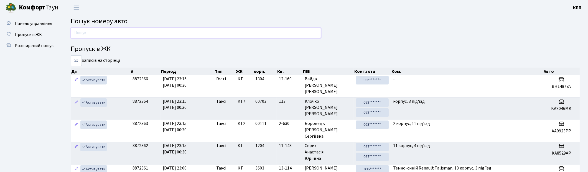
click at [130, 35] on input "text" at bounding box center [196, 33] width 250 height 11
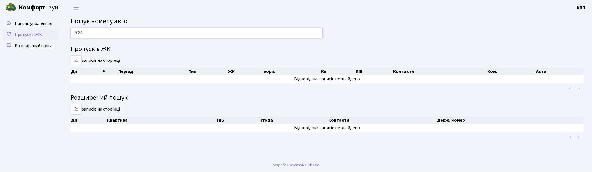
type input "9084"
click at [35, 38] on link "Пропуск в ЖК" at bounding box center [30, 34] width 55 height 11
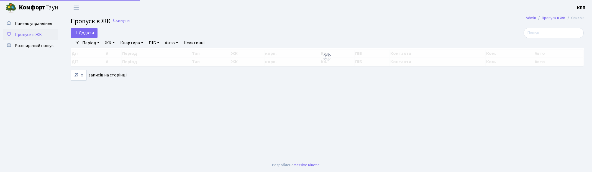
select select "25"
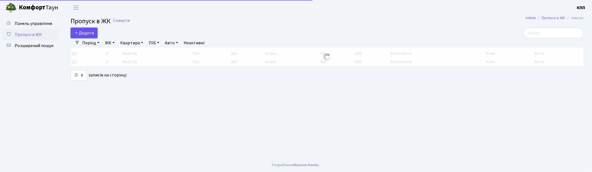
click at [92, 34] on span "Додати" at bounding box center [84, 33] width 20 height 6
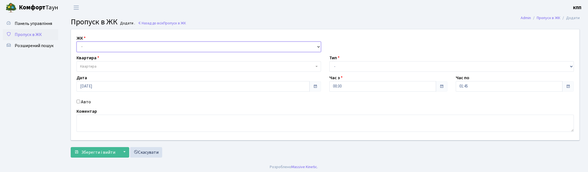
drag, startPoint x: 0, startPoint y: 0, endPoint x: 83, endPoint y: 47, distance: 95.6
click at [83, 47] on select "- КТ, вул. Регенераторна, 4 КТ2, просп. Соборності, 17 КТ3, вул. Березнева, 16 …" at bounding box center [199, 47] width 245 height 11
select select "271"
click at [77, 42] on select "- КТ, вул. Регенераторна, 4 КТ2, просп. Соборності, 17 КТ3, вул. Березнева, 16 …" at bounding box center [199, 47] width 245 height 11
select select
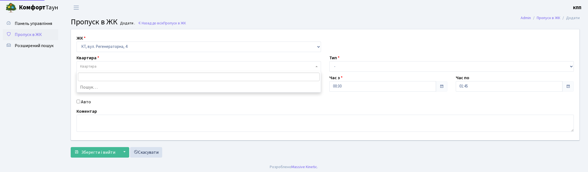
click at [87, 67] on span "Квартира" at bounding box center [88, 67] width 16 height 6
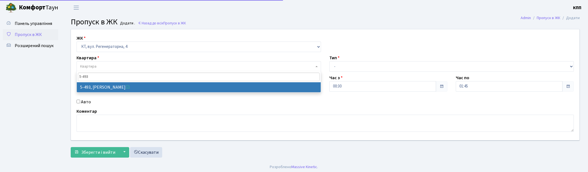
type input "5-493"
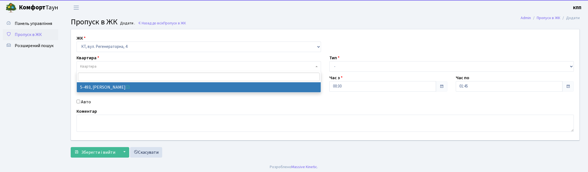
select select "2021"
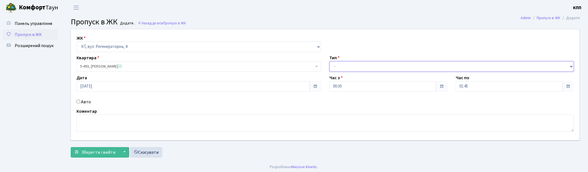
click at [363, 65] on select "- Доставка Таксі Гості Сервіс" at bounding box center [451, 66] width 245 height 11
select select "3"
click at [329, 61] on select "- Доставка Таксі Гості Сервіс" at bounding box center [451, 66] width 245 height 11
click at [87, 100] on label "Авто" at bounding box center [86, 102] width 10 height 7
click at [80, 100] on input "Авто" at bounding box center [79, 102] width 4 height 4
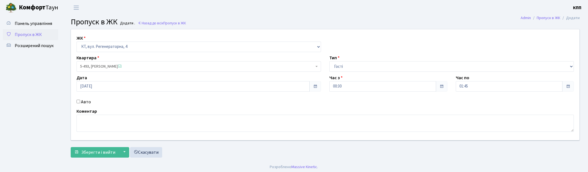
checkbox input "true"
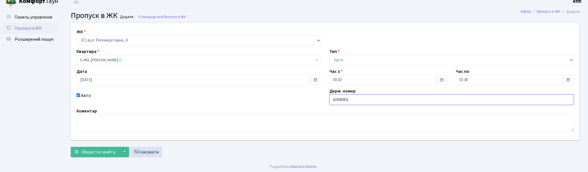
scroll to position [8, 0]
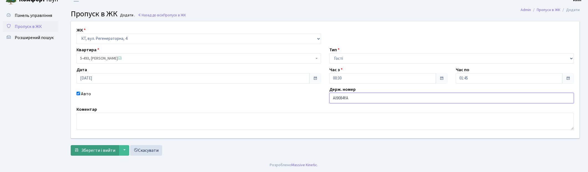
type input "АІ9084YA"
click at [93, 155] on button "Зберегти і вийти" at bounding box center [95, 150] width 48 height 11
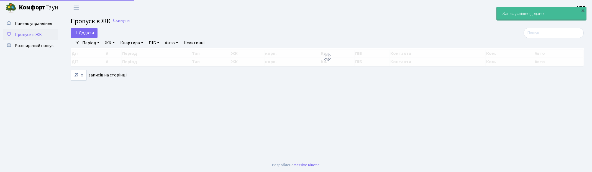
select select "25"
click at [29, 25] on span "Панель управління" at bounding box center [33, 24] width 37 height 6
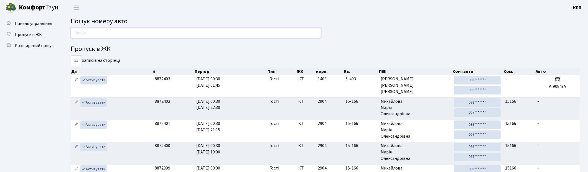
click at [91, 36] on input "text" at bounding box center [196, 33] width 250 height 11
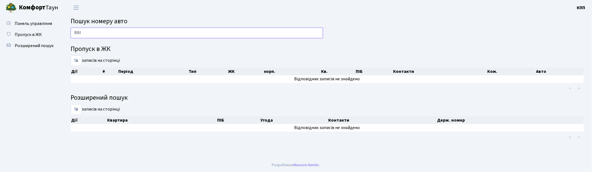
type input "ВВІІ"
click at [119, 32] on input "ВВІІ" at bounding box center [197, 33] width 253 height 11
type input "S"
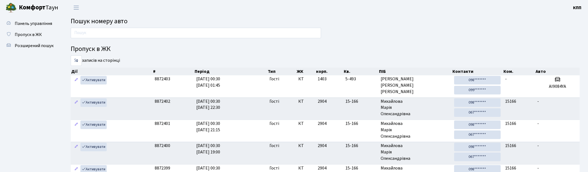
click at [4, 128] on ul "Панель управління Пропуск в ЖК Розширений пошук" at bounding box center [30, 131] width 55 height 226
click at [26, 98] on ul "Панель управління Пропуск в ЖК Розширений пошук" at bounding box center [30, 131] width 55 height 226
click at [41, 126] on ul "Панель управління Пропуск в ЖК Розширений пошук" at bounding box center [30, 131] width 55 height 226
click at [24, 126] on ul "Панель управління Пропуск в ЖК Розширений пошук" at bounding box center [30, 131] width 55 height 226
click at [15, 104] on ul "Панель управління Пропуск в ЖК Розширений пошук" at bounding box center [30, 131] width 55 height 226
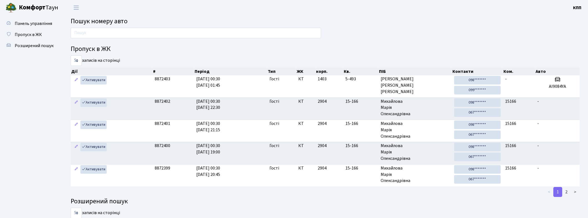
click at [38, 145] on ul "Панель управління Пропуск в ЖК Розширений пошук" at bounding box center [30, 131] width 55 height 226
click at [274, 172] on div "5 10 25 50 записів на сторінці" at bounding box center [196, 213] width 250 height 11
